Goal: Task Accomplishment & Management: Manage account settings

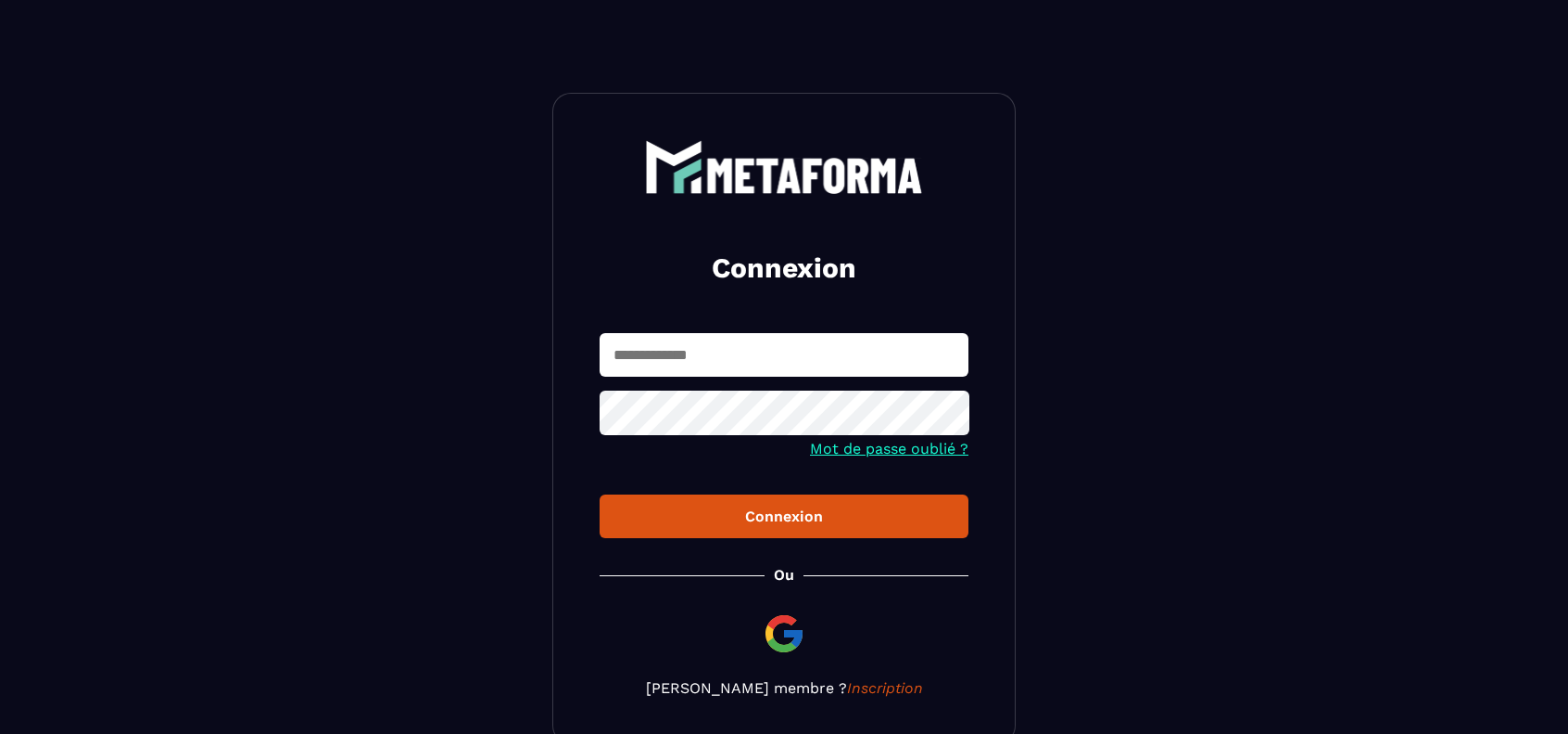
type input "**********"
click at [778, 520] on div "Connexion" at bounding box center [784, 516] width 339 height 18
